Goal: Navigation & Orientation: Find specific page/section

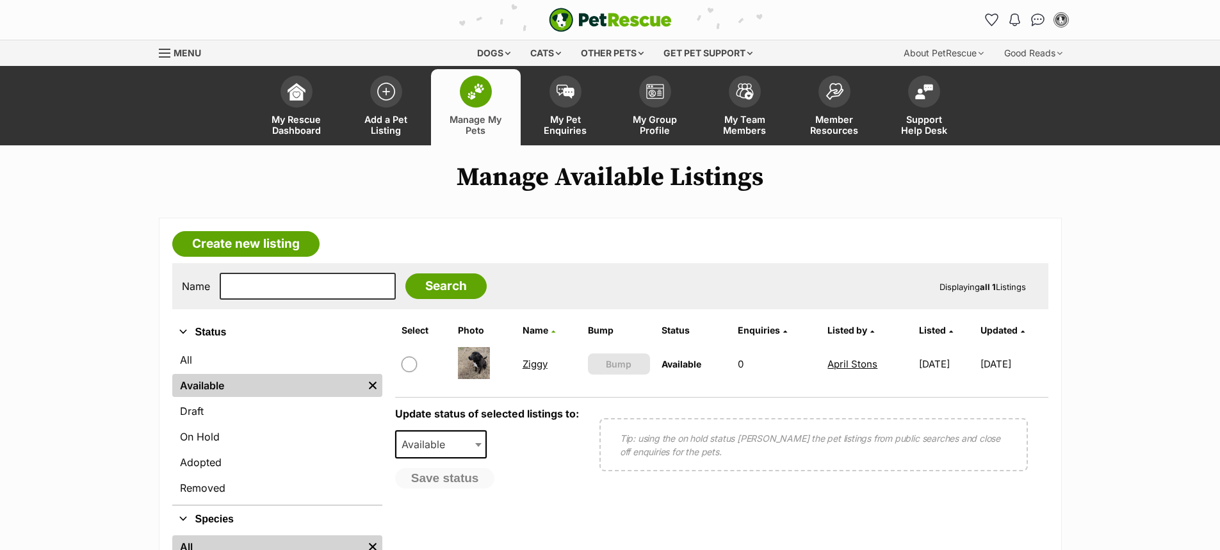
click at [527, 365] on link "Ziggy" at bounding box center [535, 364] width 25 height 12
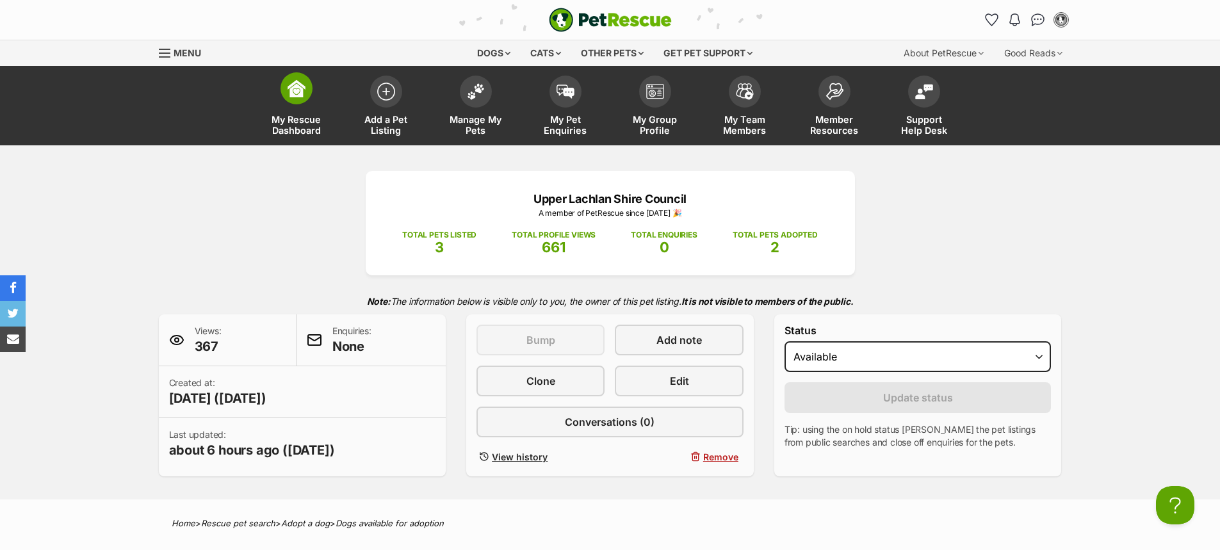
click at [284, 95] on span at bounding box center [297, 88] width 32 height 32
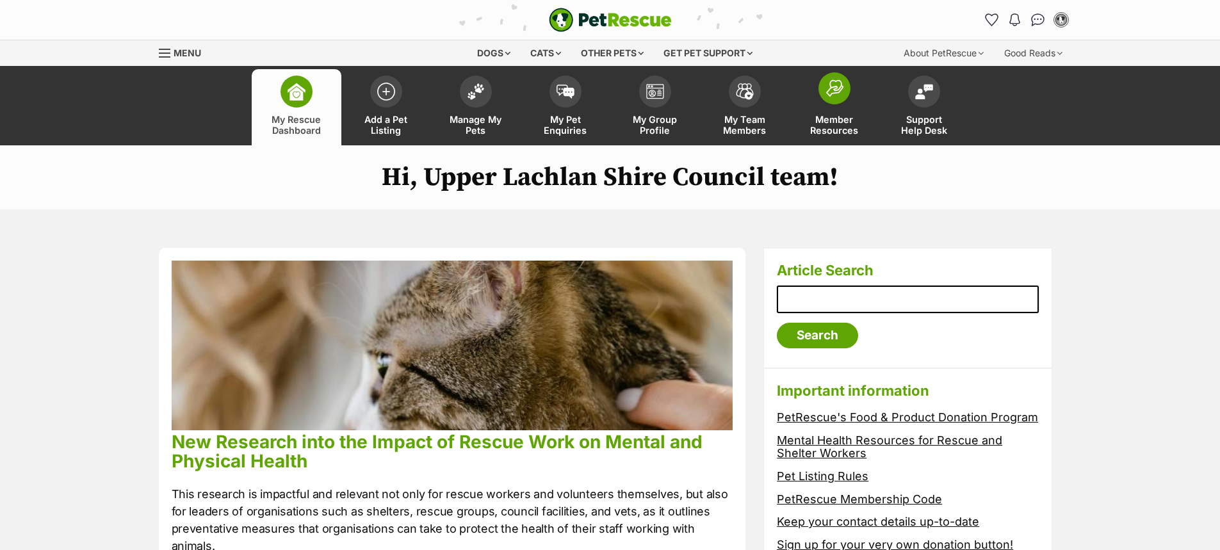
click at [827, 89] on img at bounding box center [835, 87] width 18 height 17
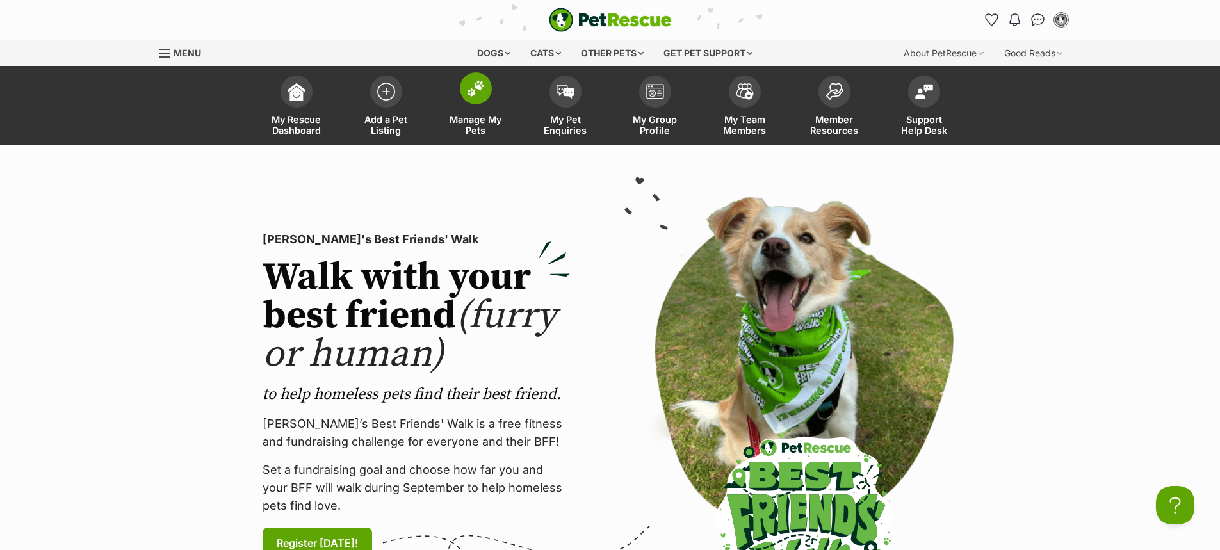
click at [475, 106] on link "Manage My Pets" at bounding box center [476, 107] width 90 height 76
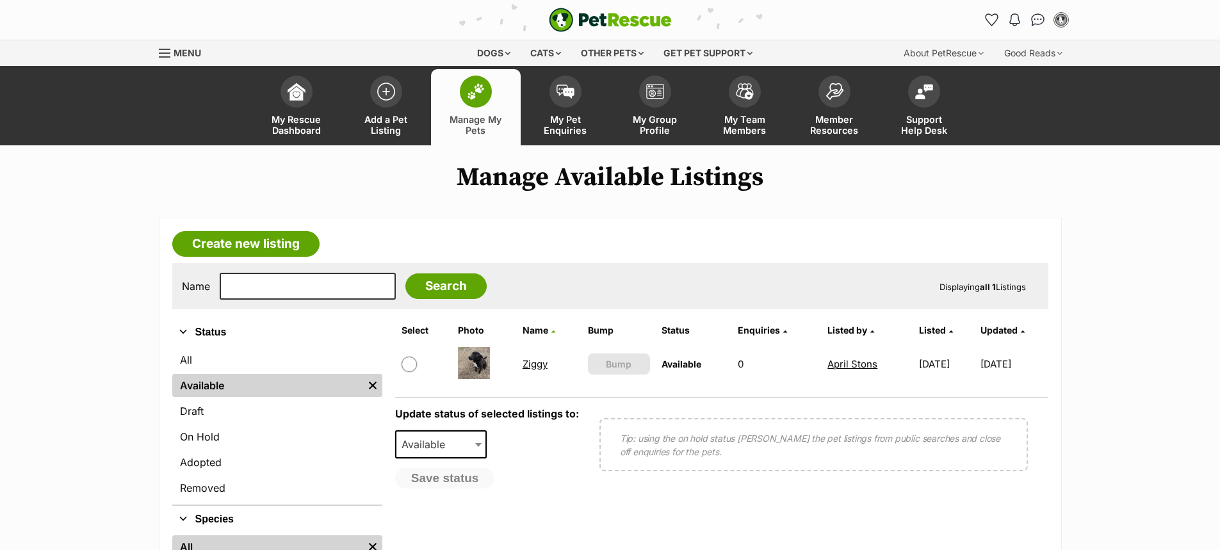
click at [536, 363] on link "Ziggy" at bounding box center [535, 364] width 25 height 12
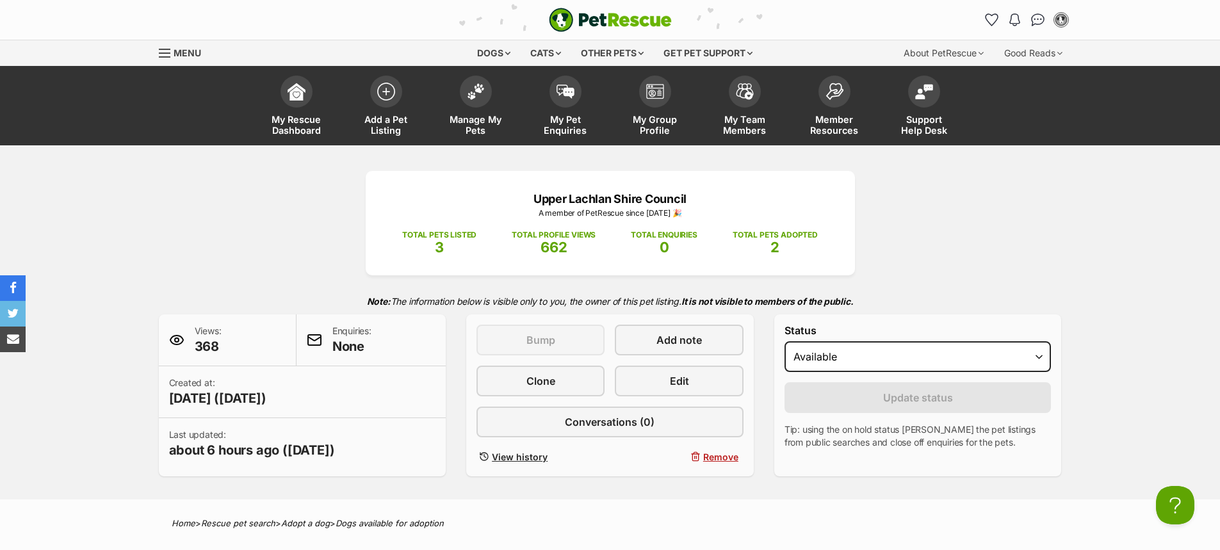
click at [436, 243] on span "3" at bounding box center [439, 247] width 9 height 17
click at [298, 88] on img at bounding box center [297, 88] width 18 height 18
